Goal: Information Seeking & Learning: Learn about a topic

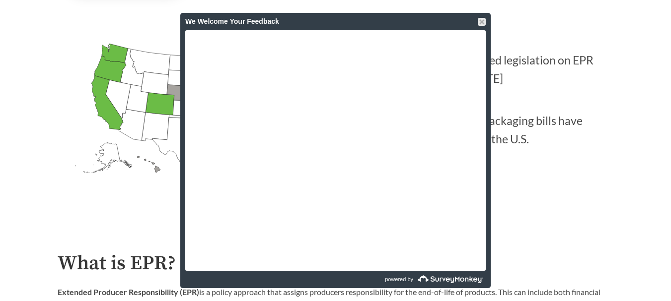
scroll to position [276, 0]
click at [485, 24] on div at bounding box center [482, 22] width 8 height 8
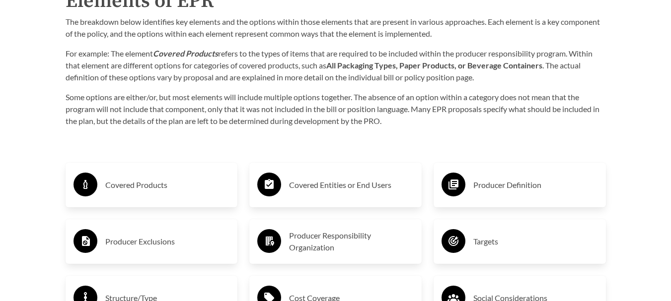
scroll to position [1484, 0]
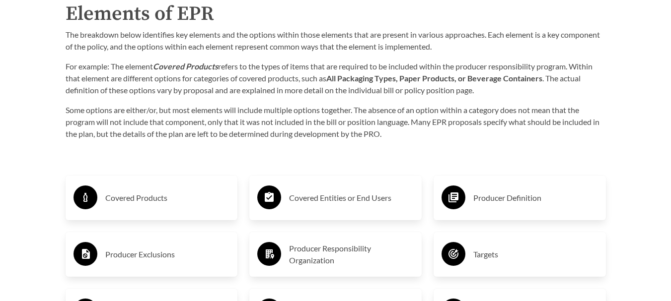
click at [166, 198] on h3 "Covered Products" at bounding box center [167, 198] width 125 height 16
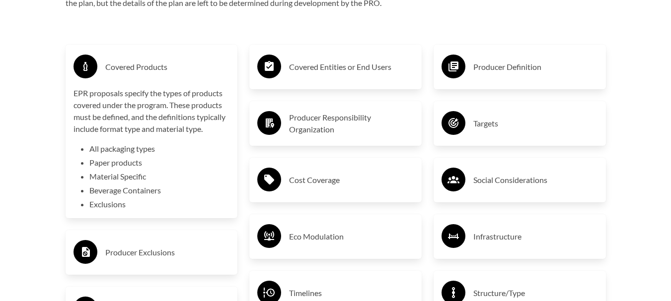
scroll to position [1620, 0]
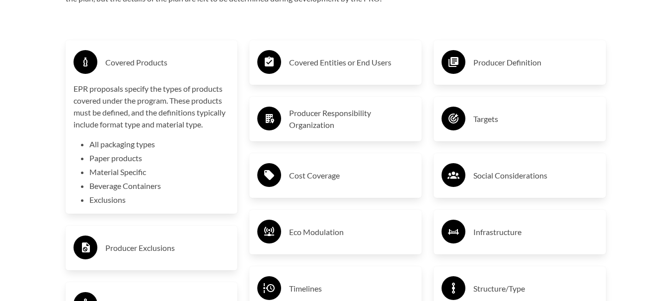
click at [322, 71] on h3 "Covered Entities or End Users" at bounding box center [351, 63] width 125 height 16
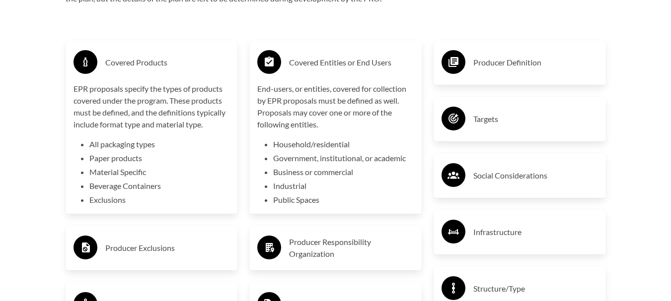
click at [115, 204] on li "Exclusions" at bounding box center [159, 200] width 141 height 12
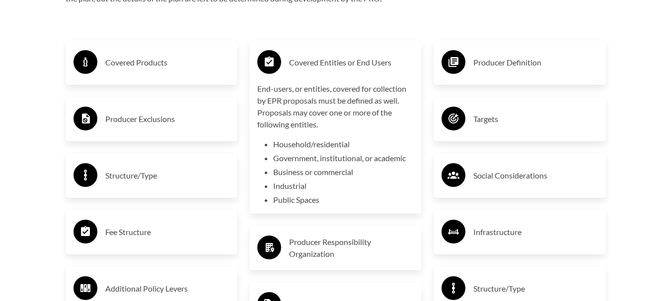
click at [497, 58] on h3 "Producer Definition" at bounding box center [535, 63] width 125 height 16
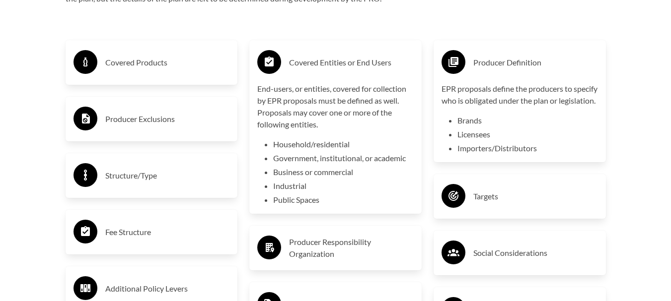
click at [253, 105] on div "Covered Entities or End Users End-users, or entities, covered for collection by…" at bounding box center [335, 127] width 172 height 174
click at [209, 114] on h3 "Producer Exclusions" at bounding box center [167, 119] width 125 height 16
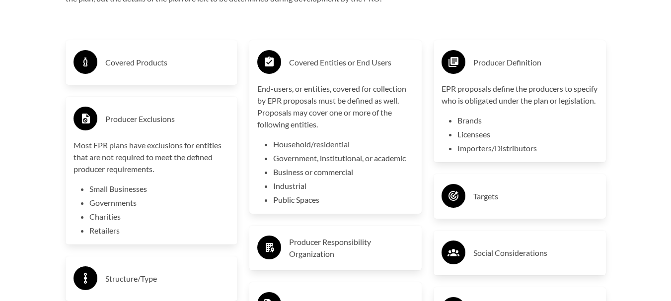
click at [190, 65] on h3 "Covered Products" at bounding box center [167, 63] width 125 height 16
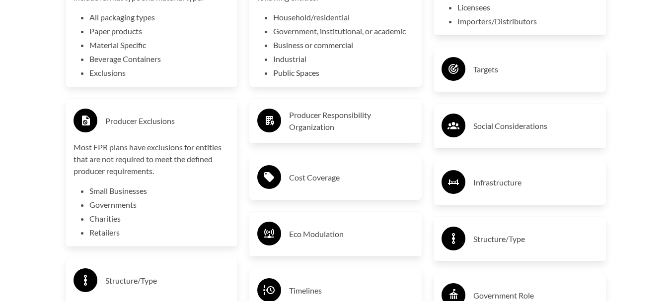
scroll to position [1759, 0]
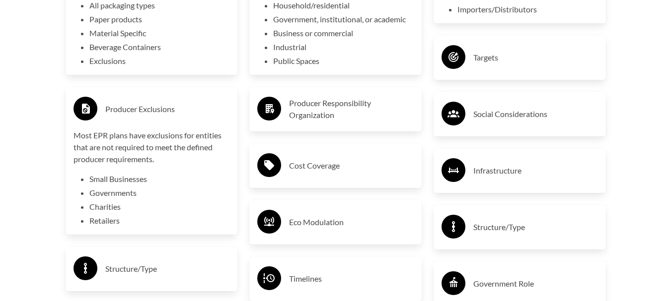
drag, startPoint x: 504, startPoint y: 73, endPoint x: 449, endPoint y: 84, distance: 56.1
click at [503, 66] on h3 "Targets" at bounding box center [535, 58] width 125 height 16
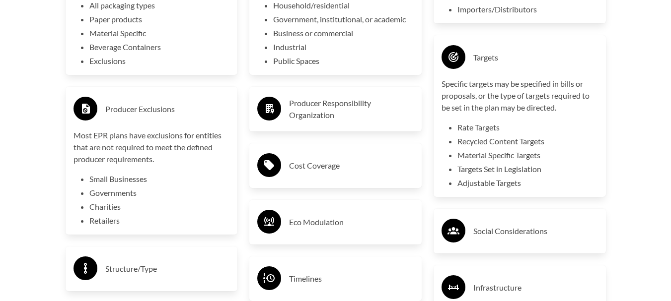
click at [348, 112] on h3 "Producer Responsibility Organization" at bounding box center [351, 109] width 125 height 24
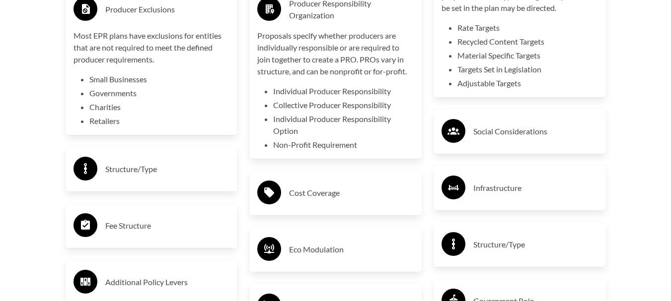
scroll to position [1863, 0]
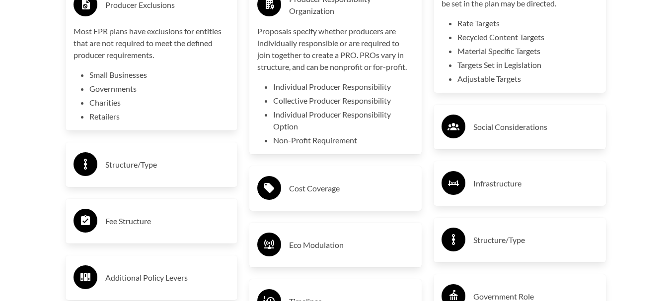
click at [468, 134] on div "Social Considerations" at bounding box center [519, 127] width 156 height 29
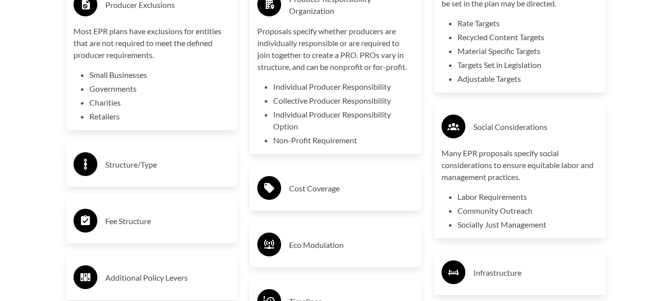
click at [334, 197] on h3 "Cost Coverage" at bounding box center [351, 189] width 125 height 16
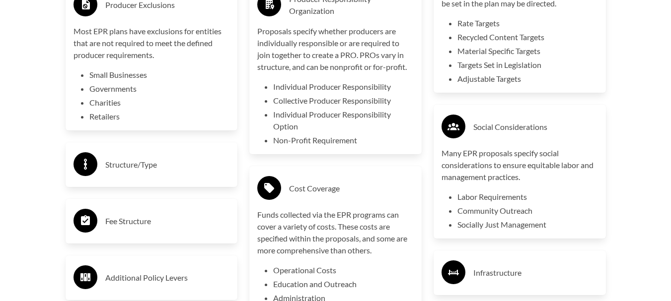
click at [171, 157] on div "Structure/Type" at bounding box center [151, 164] width 156 height 29
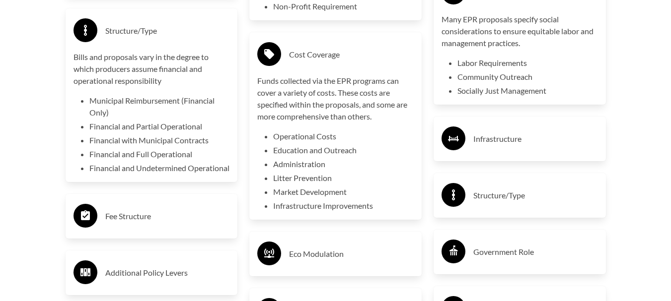
scroll to position [2002, 0]
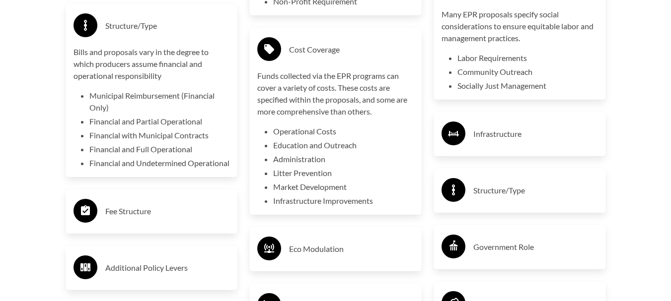
click at [189, 219] on h3 "Fee Structure" at bounding box center [167, 212] width 125 height 16
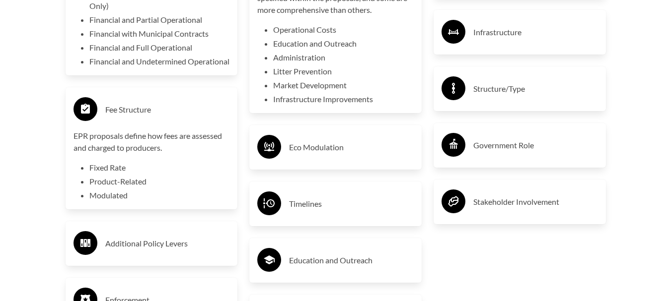
scroll to position [2106, 0]
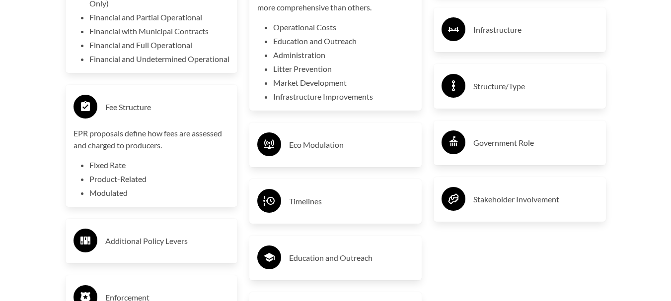
click at [353, 149] on h3 "Eco Modulation" at bounding box center [351, 145] width 125 height 16
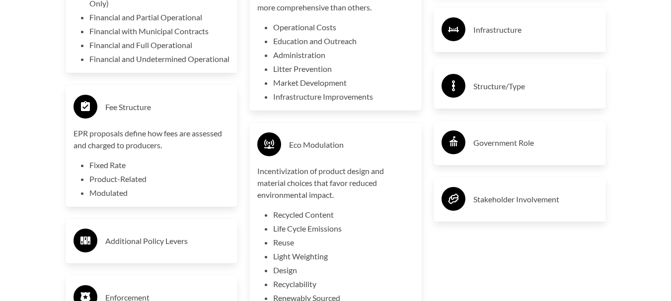
click at [480, 44] on div "Infrastructure" at bounding box center [519, 29] width 156 height 29
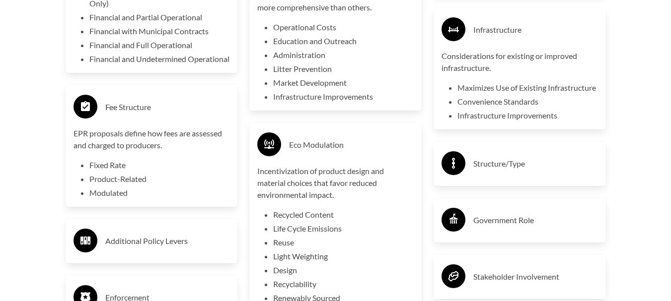
click at [501, 178] on div "Structure/Type" at bounding box center [519, 163] width 156 height 29
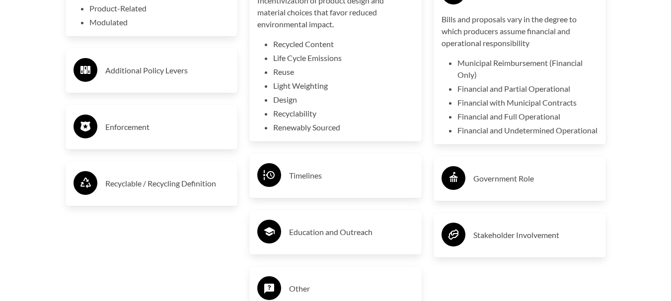
scroll to position [2288, 0]
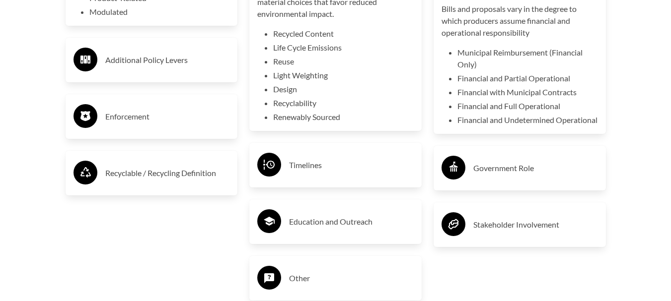
click at [487, 184] on div "Government Role" at bounding box center [519, 168] width 172 height 45
click at [456, 180] on icon at bounding box center [453, 168] width 24 height 24
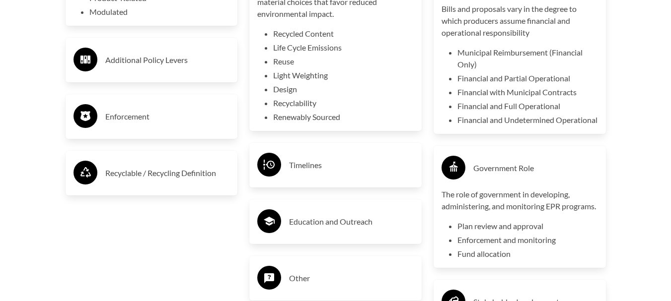
click at [308, 178] on div "Timelines" at bounding box center [335, 165] width 156 height 29
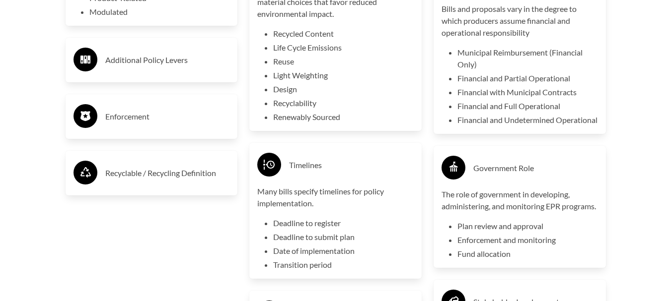
drag, startPoint x: 154, startPoint y: 142, endPoint x: 152, endPoint y: 136, distance: 6.1
click at [155, 131] on div "Enforcement" at bounding box center [151, 116] width 156 height 29
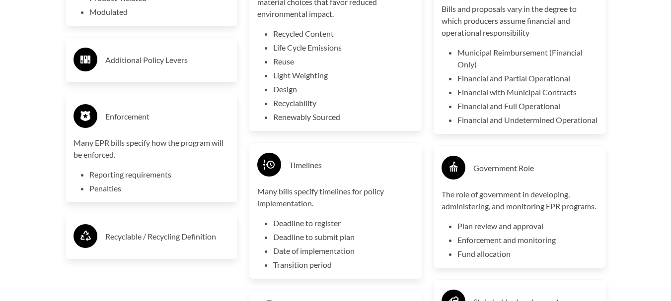
click at [148, 68] on h3 "Additional Policy Levers" at bounding box center [167, 60] width 125 height 16
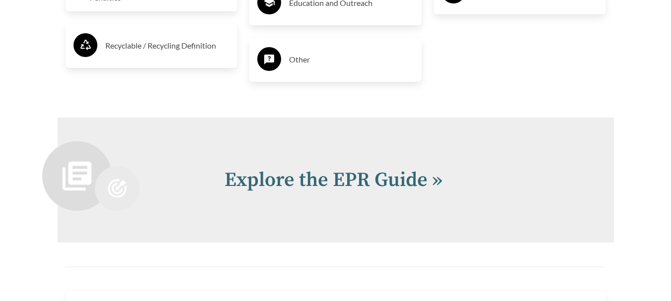
scroll to position [2593, 0]
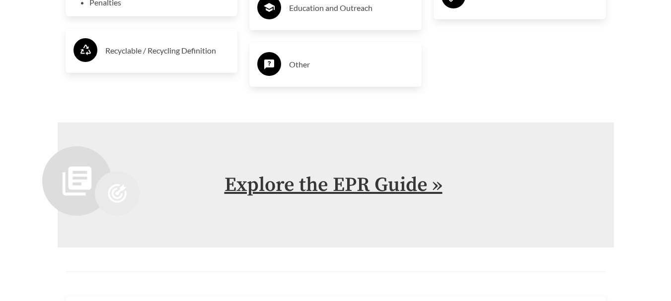
click at [292, 191] on link "Explore the EPR Guide »" at bounding box center [333, 185] width 218 height 25
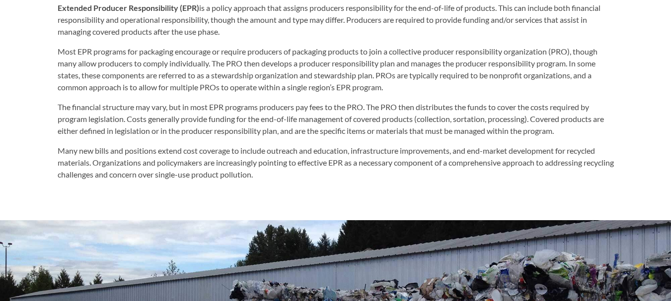
scroll to position [560, 0]
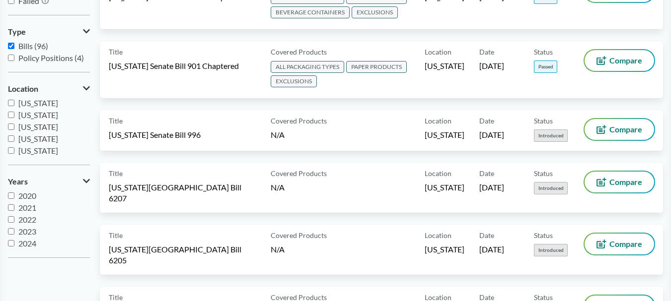
click at [86, 85] on icon at bounding box center [86, 88] width 7 height 8
